Goal: Task Accomplishment & Management: Complete application form

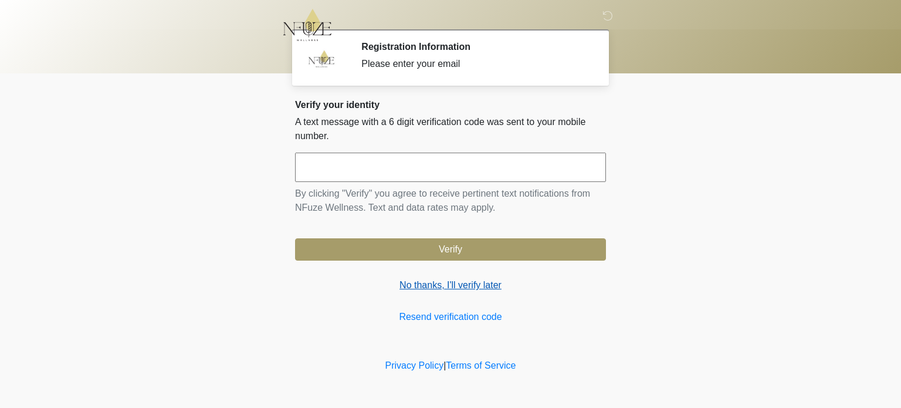
click at [459, 289] on link "No thanks, I'll verify later" at bounding box center [450, 285] width 311 height 14
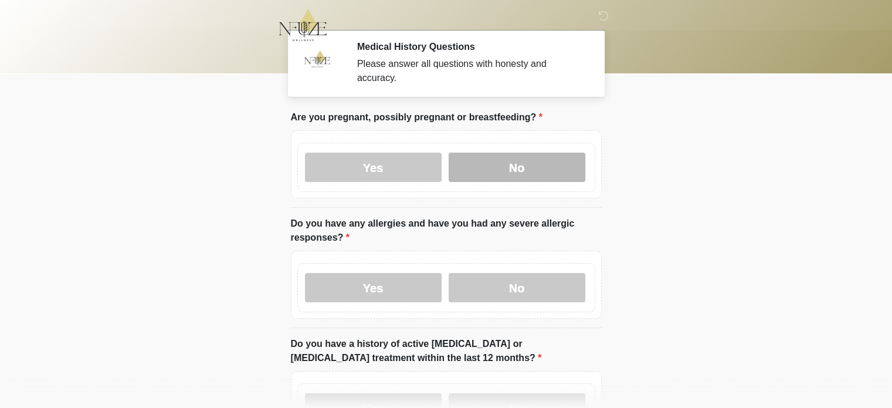
click at [498, 152] on label "No" at bounding box center [517, 166] width 137 height 29
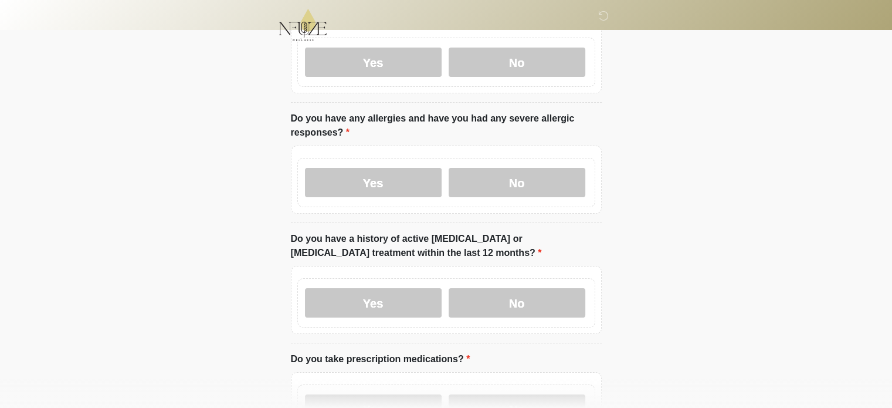
scroll to position [106, 0]
click at [537, 174] on label "No" at bounding box center [517, 181] width 137 height 29
click at [517, 289] on label "No" at bounding box center [517, 301] width 137 height 29
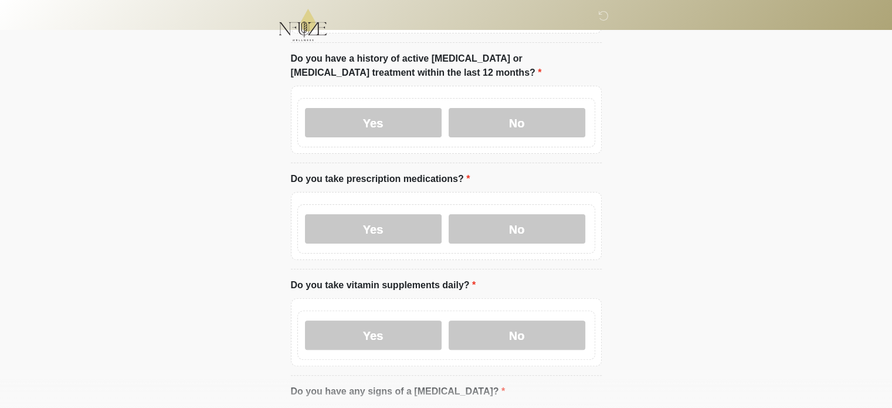
scroll to position [312, 0]
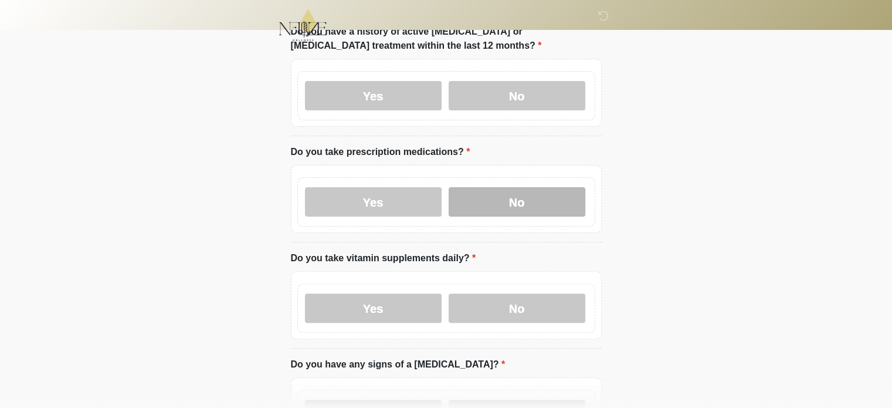
click at [552, 187] on label "No" at bounding box center [517, 201] width 137 height 29
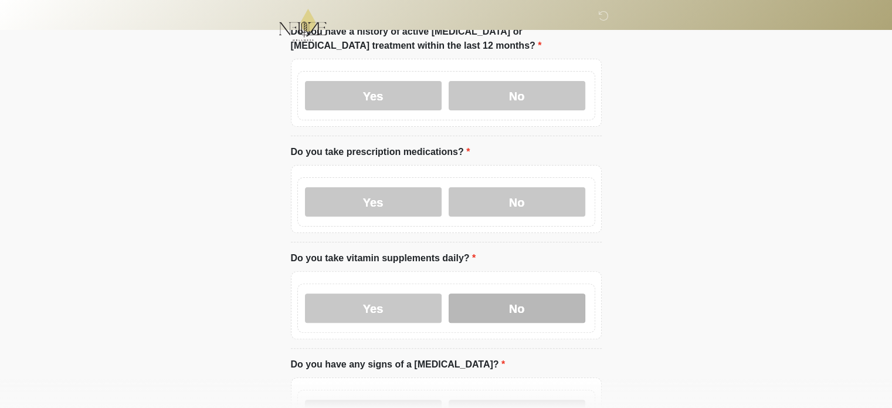
click at [514, 293] on label "No" at bounding box center [517, 307] width 137 height 29
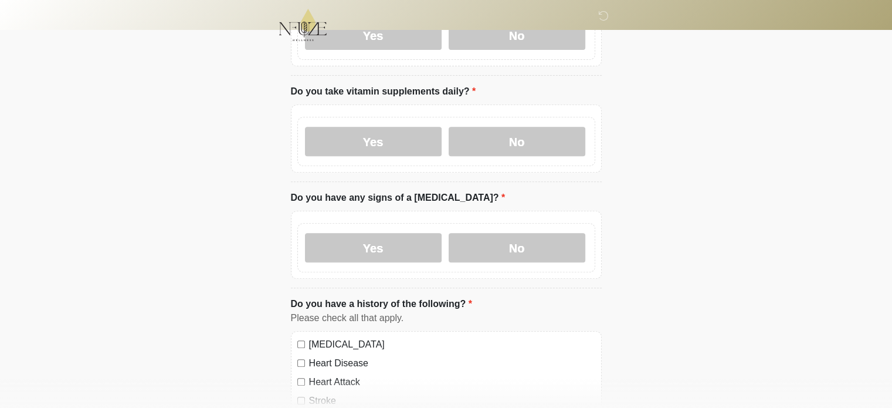
scroll to position [482, 0]
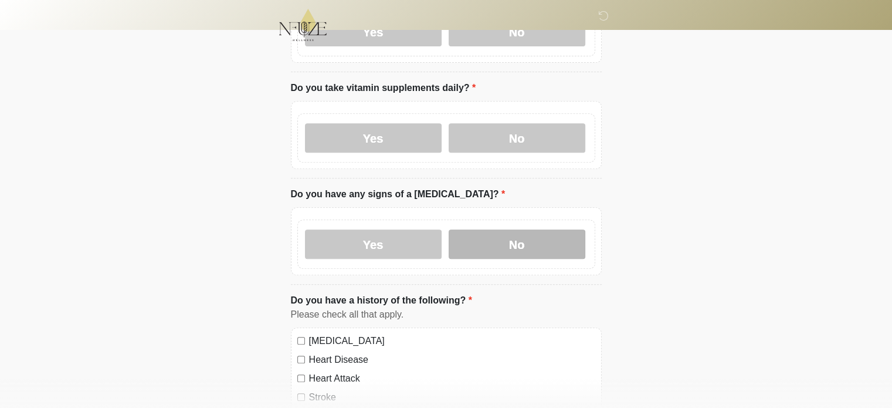
click at [549, 234] on label "No" at bounding box center [517, 243] width 137 height 29
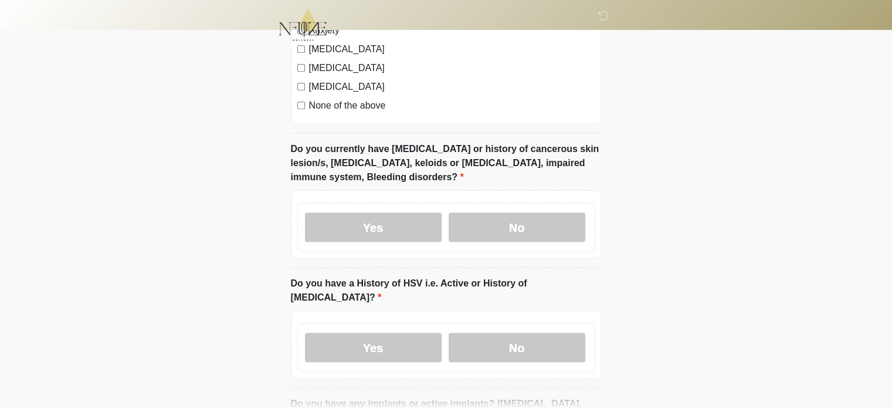
scroll to position [924, 0]
click at [536, 212] on label "No" at bounding box center [517, 226] width 137 height 29
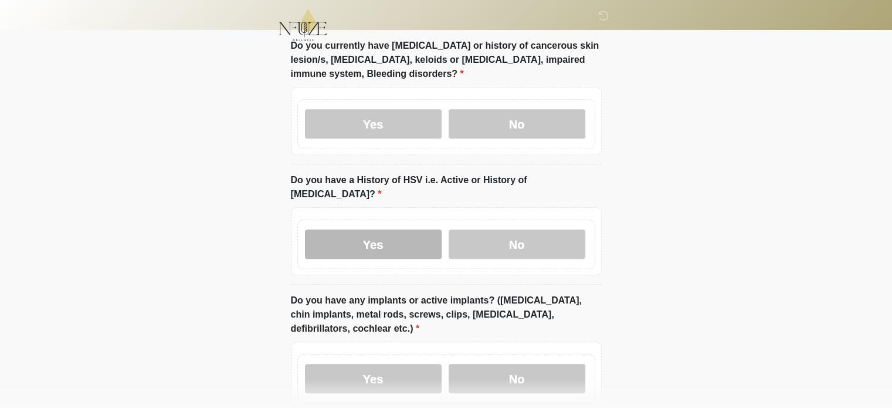
click at [394, 229] on label "Yes" at bounding box center [373, 243] width 137 height 29
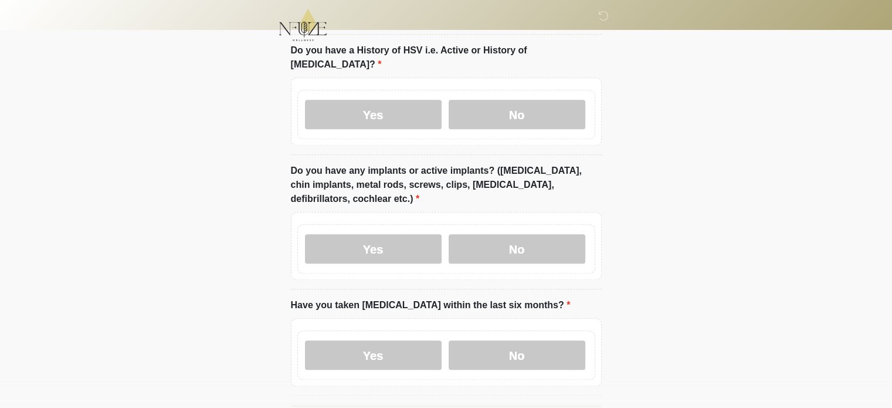
scroll to position [1158, 0]
click at [511, 233] on label "No" at bounding box center [517, 247] width 137 height 29
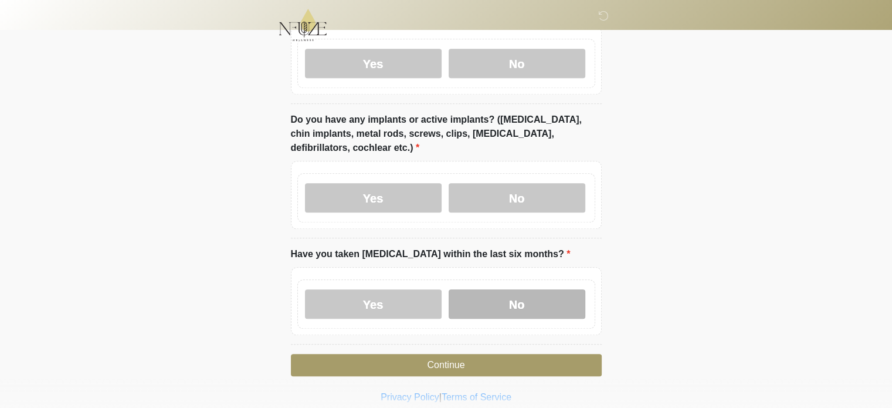
click at [511, 289] on label "No" at bounding box center [517, 303] width 137 height 29
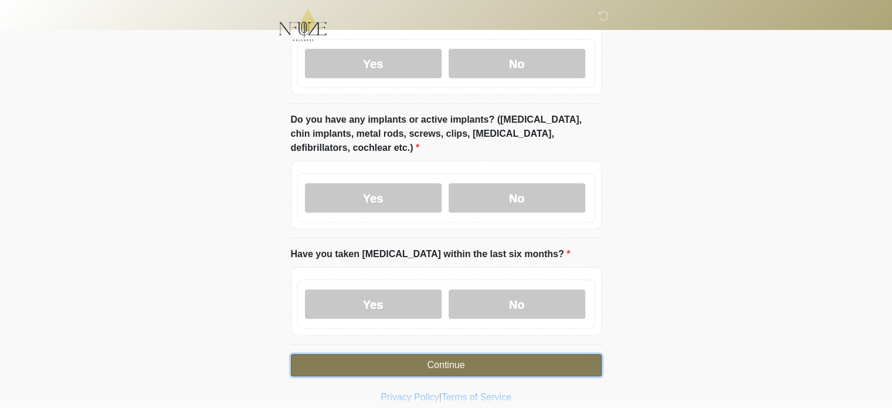
click at [453, 354] on button "Continue" at bounding box center [446, 365] width 311 height 22
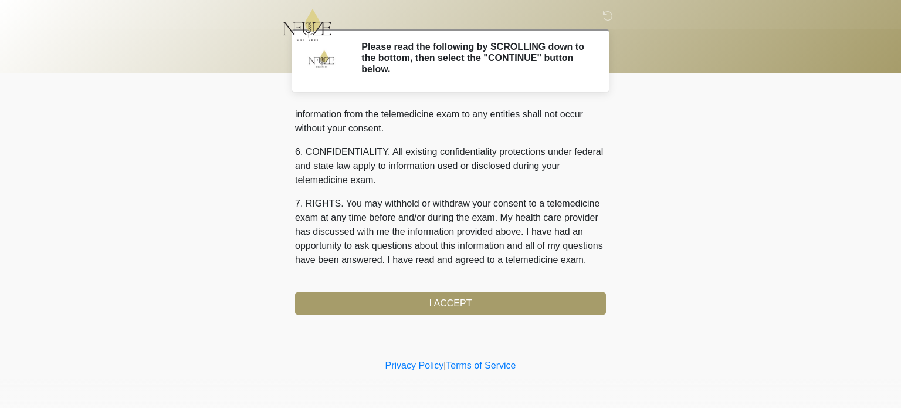
scroll to position [507, 0]
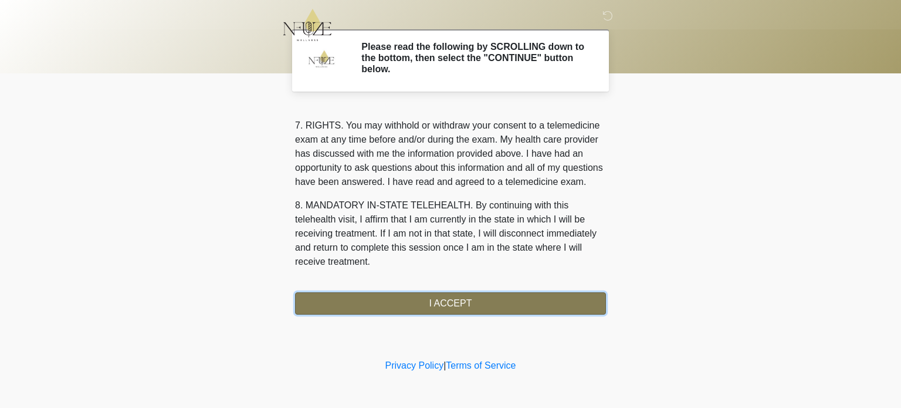
click at [456, 299] on button "I ACCEPT" at bounding box center [450, 303] width 311 height 22
